Goal: Task Accomplishment & Management: Complete application form

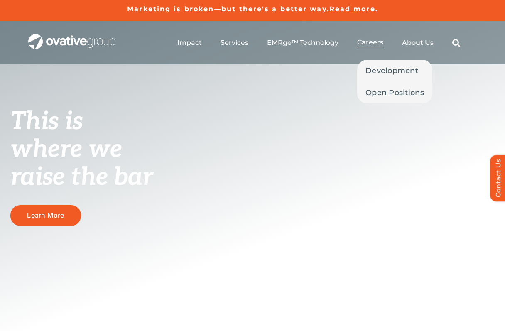
click at [372, 44] on span "Careers" at bounding box center [370, 42] width 26 height 8
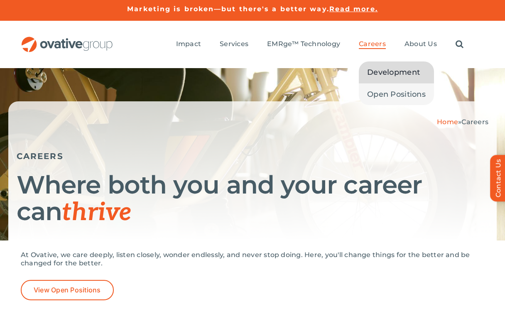
click at [372, 72] on span "Development" at bounding box center [393, 72] width 53 height 12
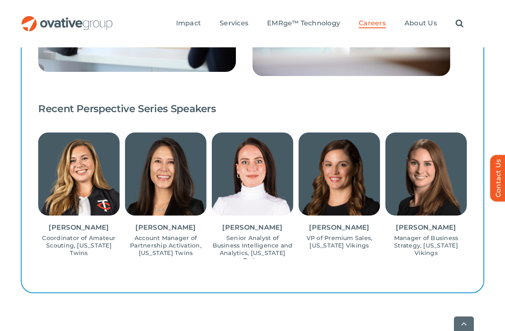
scroll to position [1151, 0]
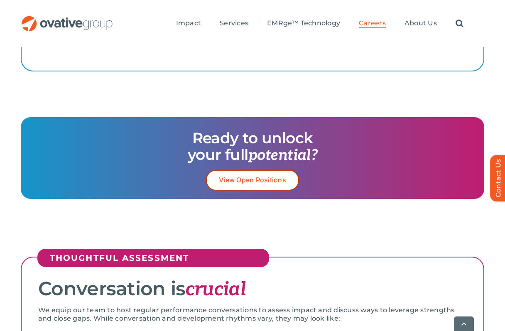
click at [267, 182] on span "View Open Positions" at bounding box center [252, 180] width 67 height 8
